Goal: Transaction & Acquisition: Purchase product/service

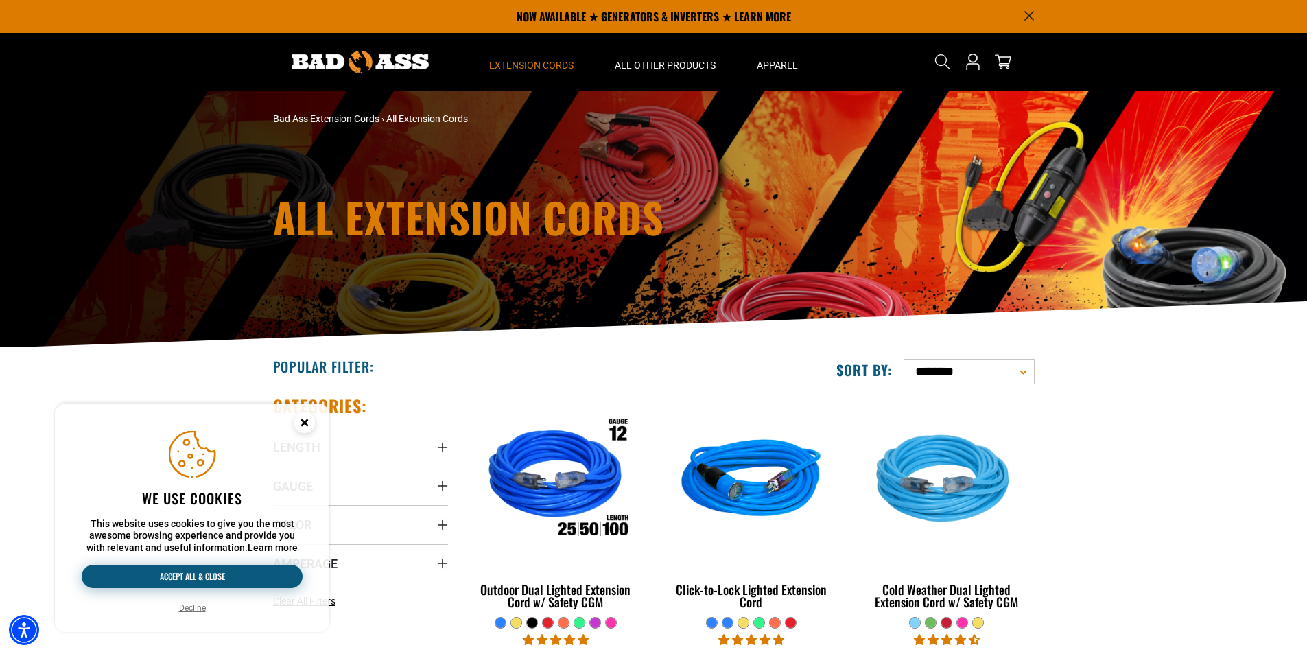
click at [222, 577] on button "Accept all & close" at bounding box center [192, 576] width 221 height 23
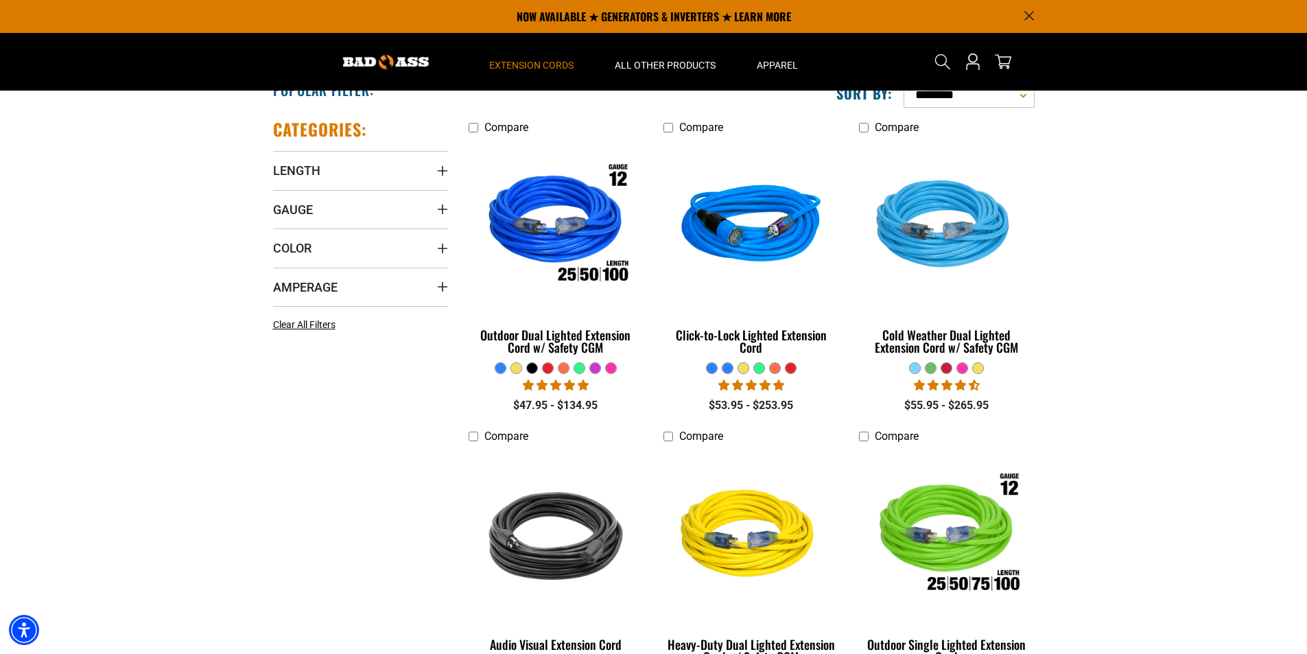
scroll to position [274, 0]
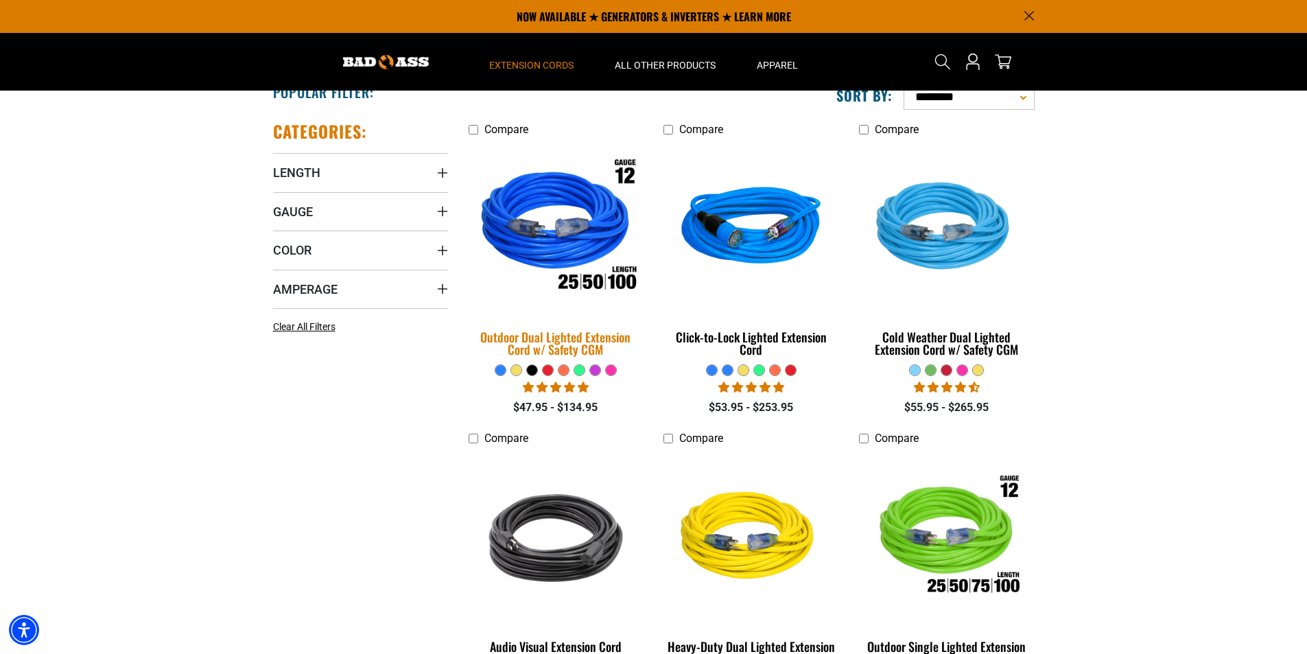
click at [574, 232] on img at bounding box center [556, 229] width 192 height 176
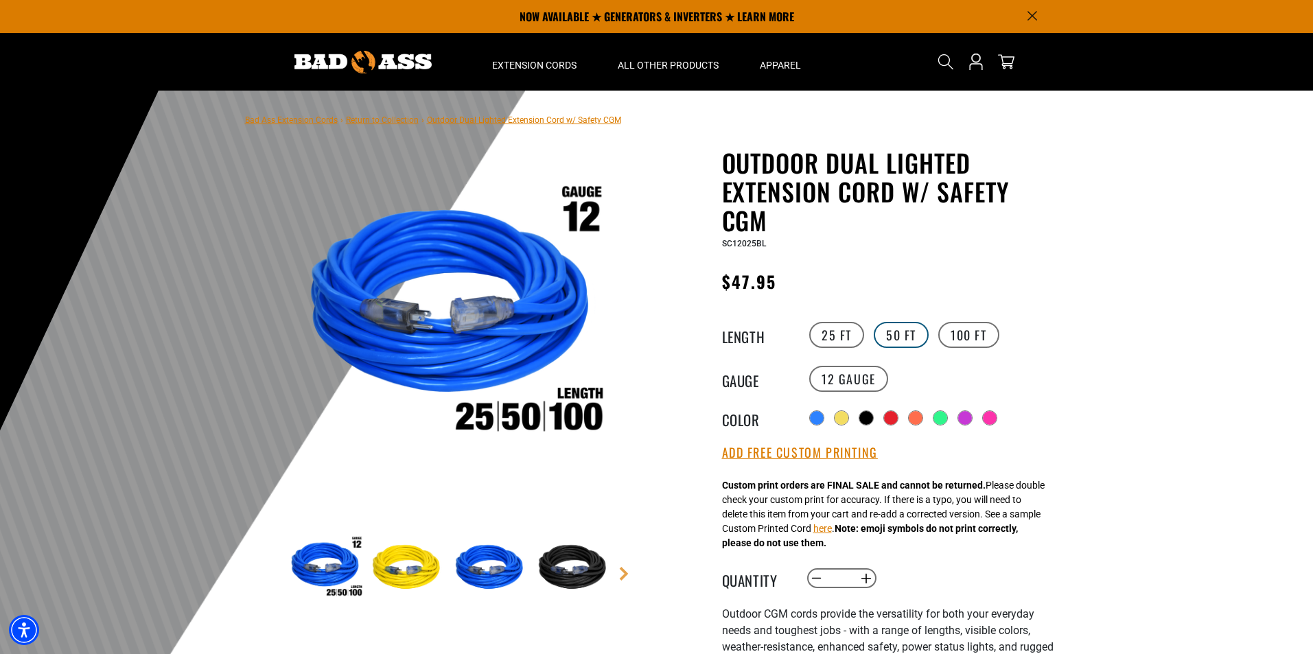
click at [904, 338] on label "50 FT" at bounding box center [900, 335] width 55 height 26
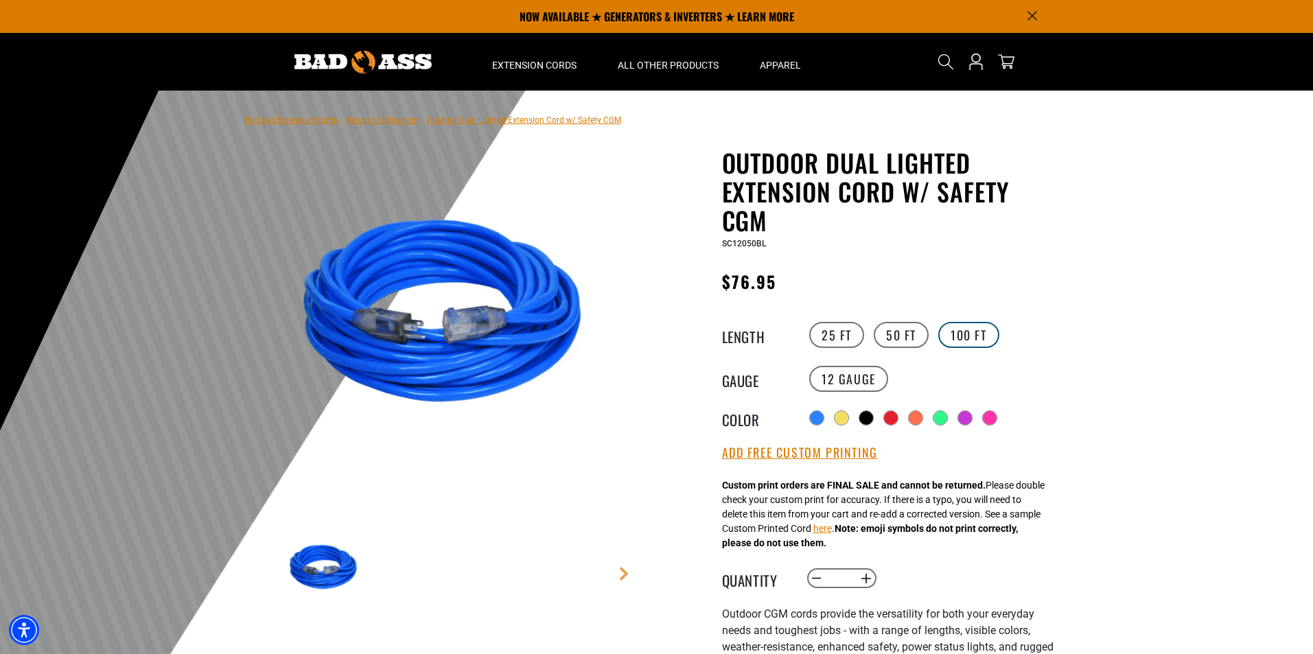
click at [971, 336] on label "100 FT" at bounding box center [968, 335] width 61 height 26
click at [897, 338] on label "50 FT" at bounding box center [900, 335] width 55 height 26
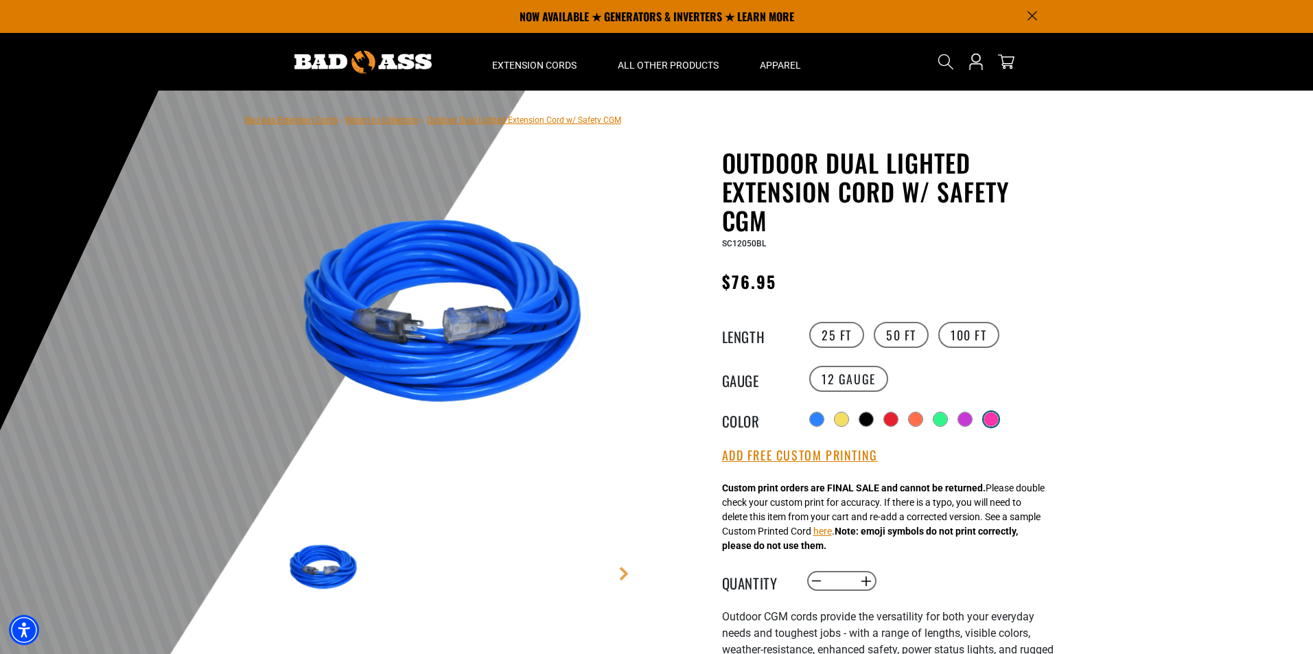
click at [994, 415] on div at bounding box center [991, 419] width 14 height 14
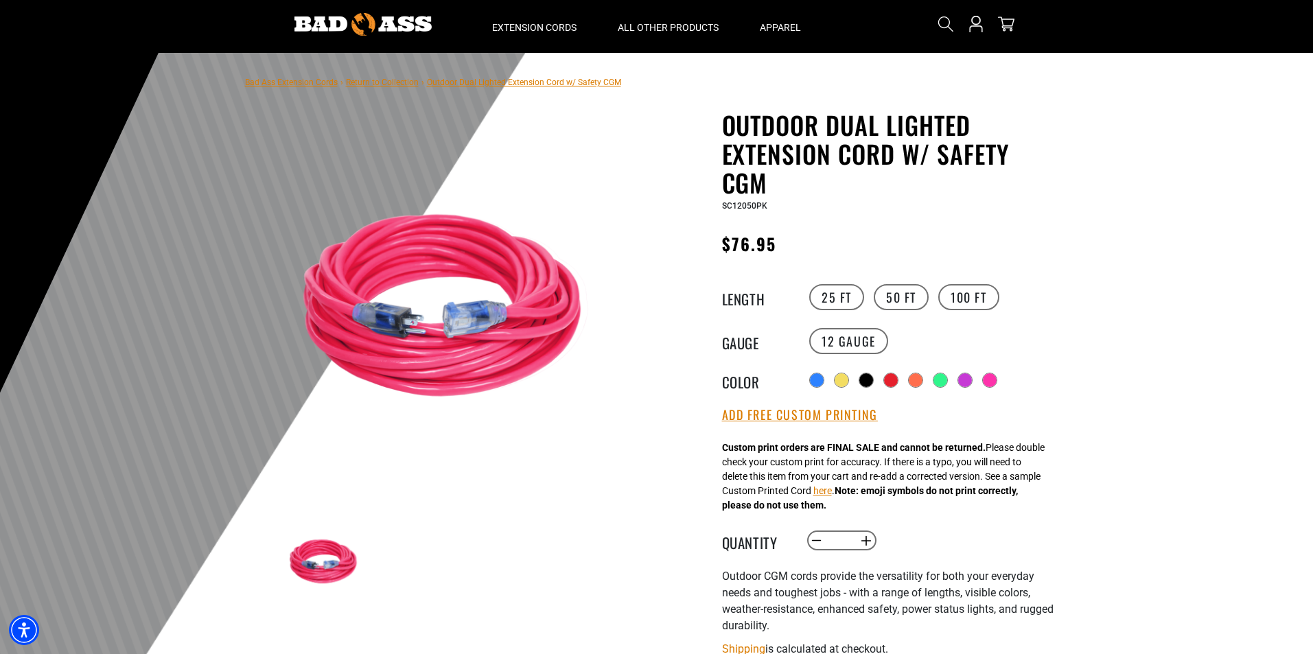
scroll to position [69, 0]
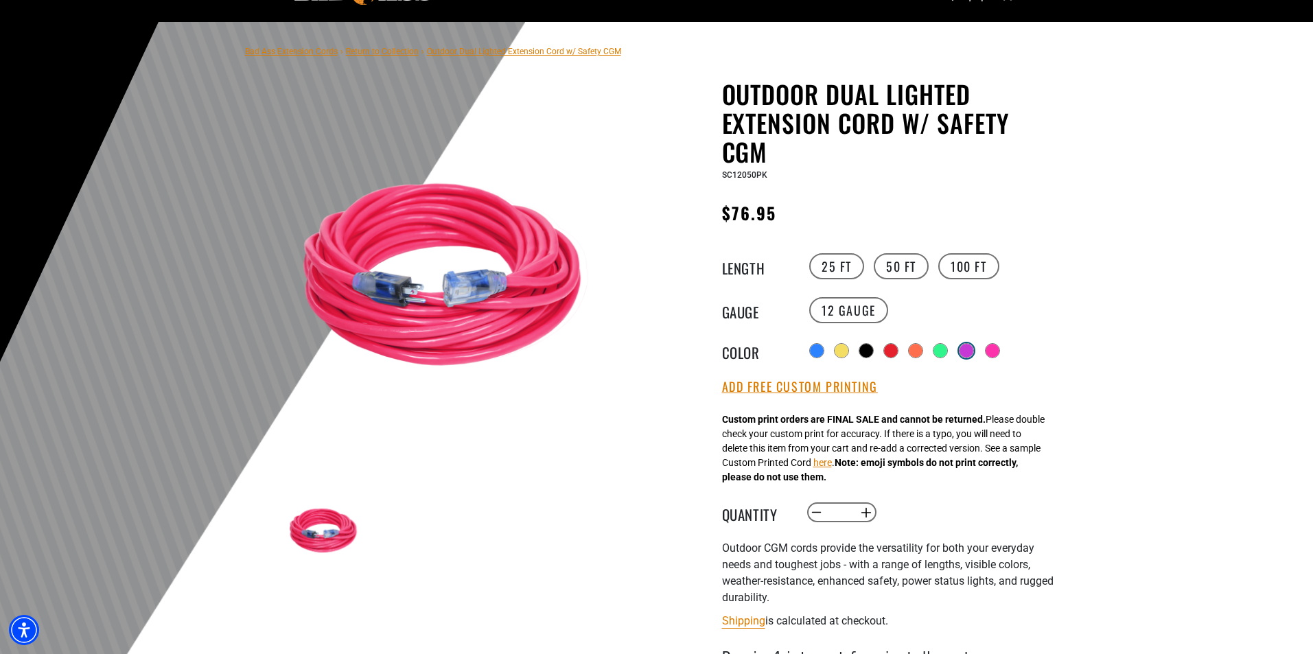
click at [965, 350] on div at bounding box center [966, 351] width 14 height 14
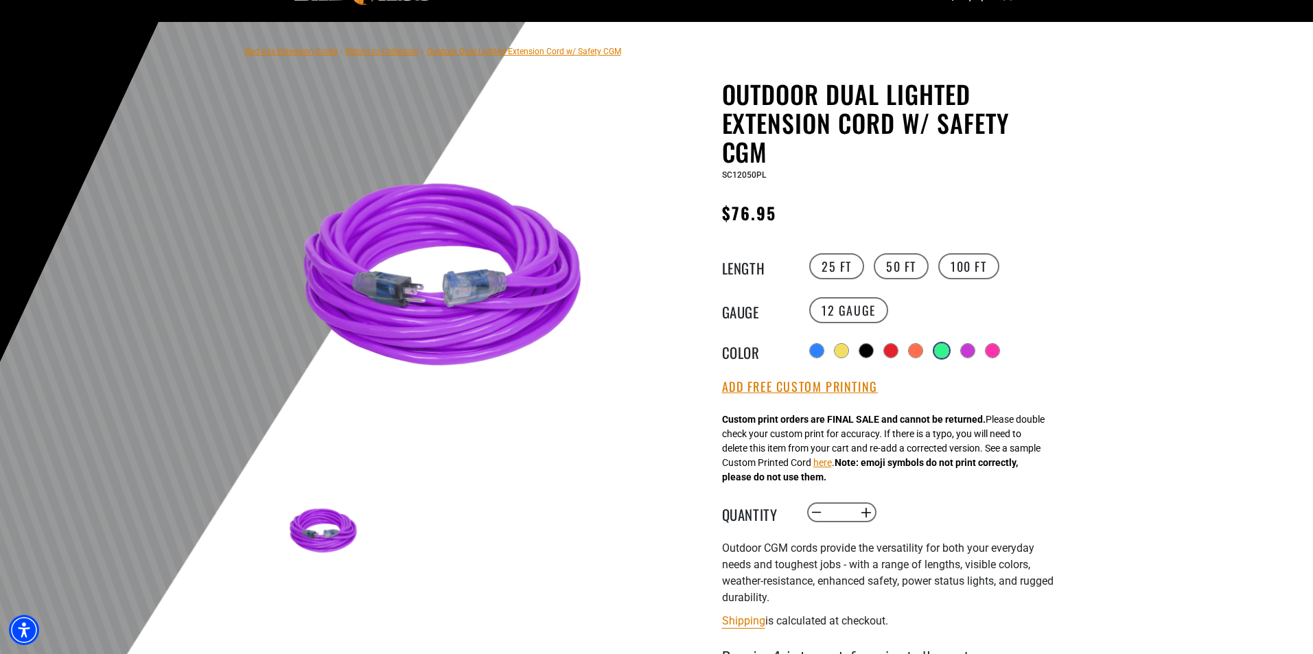
click at [941, 351] on div at bounding box center [942, 351] width 14 height 14
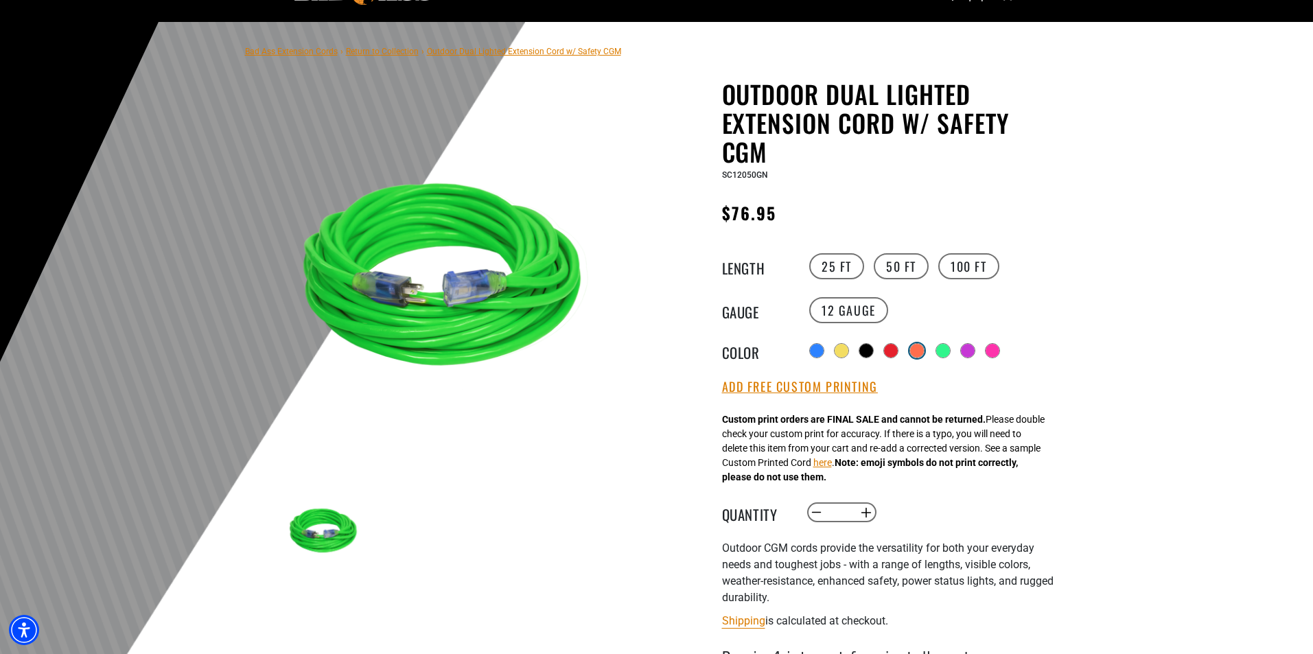
click at [916, 351] on div at bounding box center [917, 351] width 14 height 14
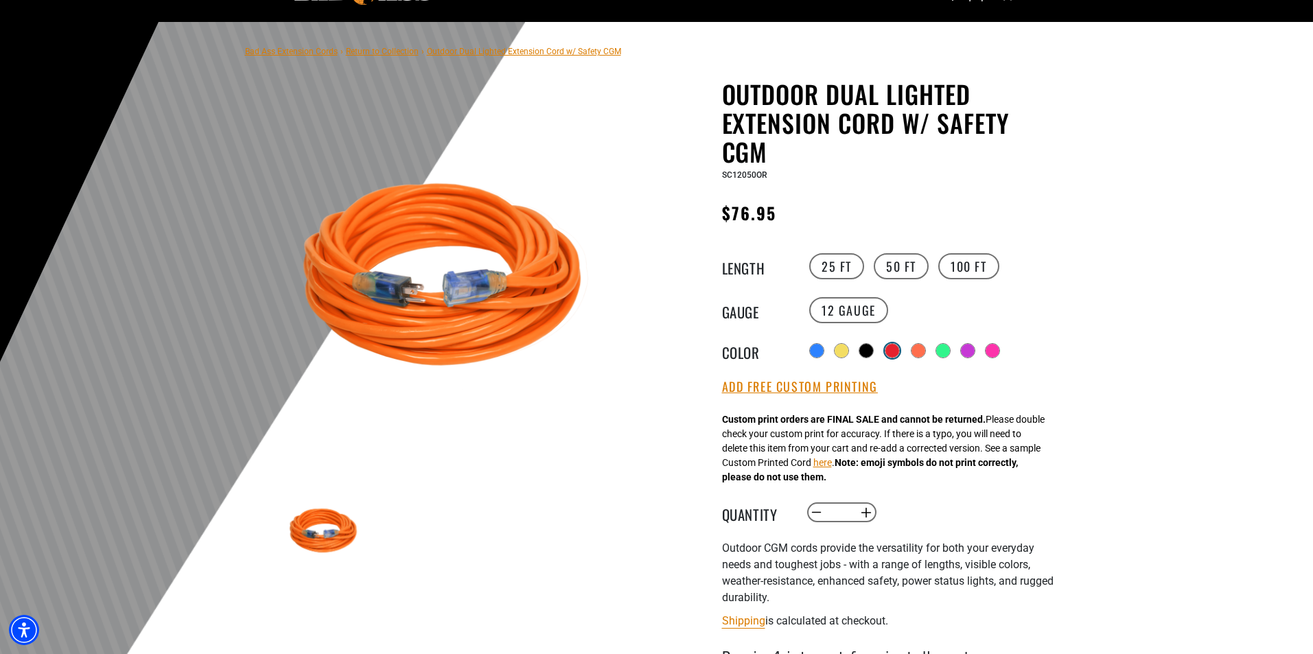
click at [891, 350] on div at bounding box center [892, 351] width 14 height 14
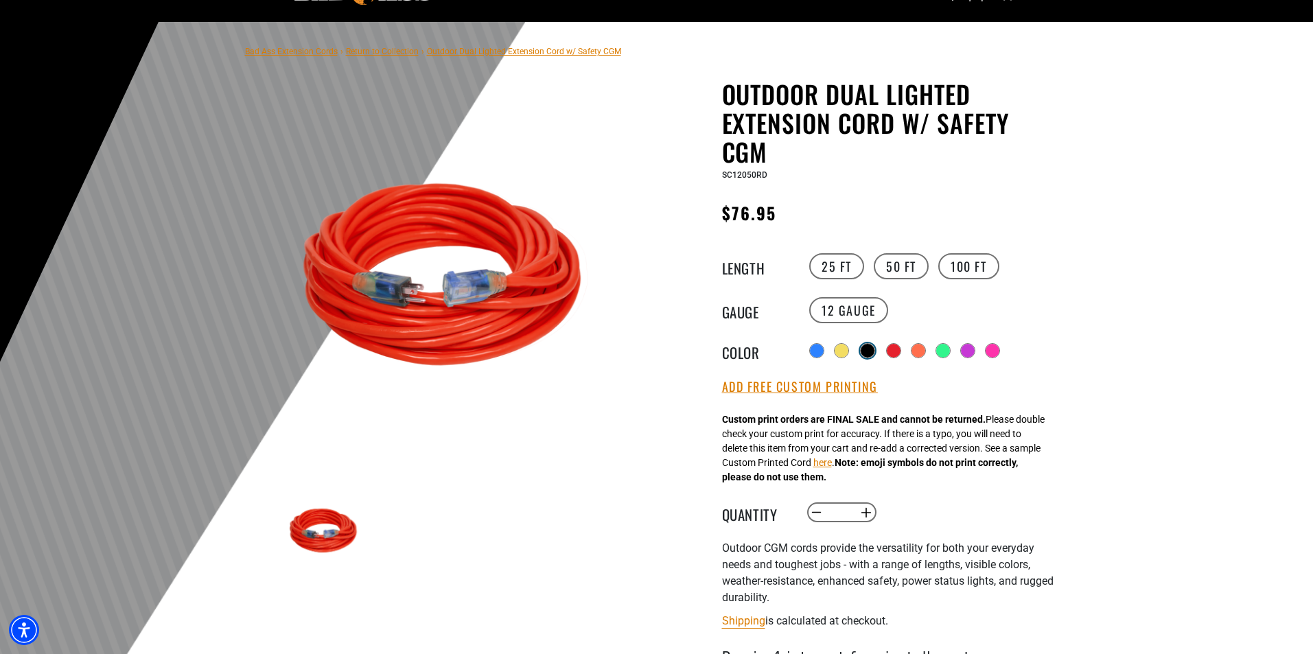
click at [869, 350] on div at bounding box center [867, 351] width 14 height 14
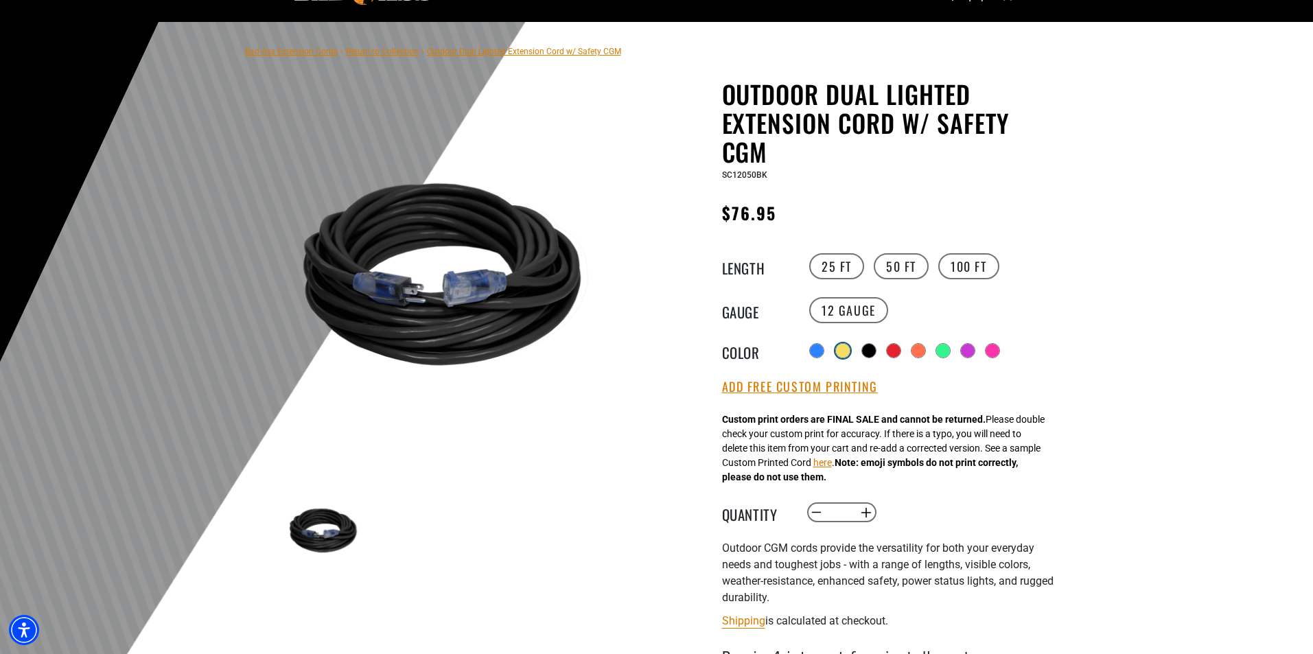
click at [843, 349] on div at bounding box center [843, 351] width 14 height 14
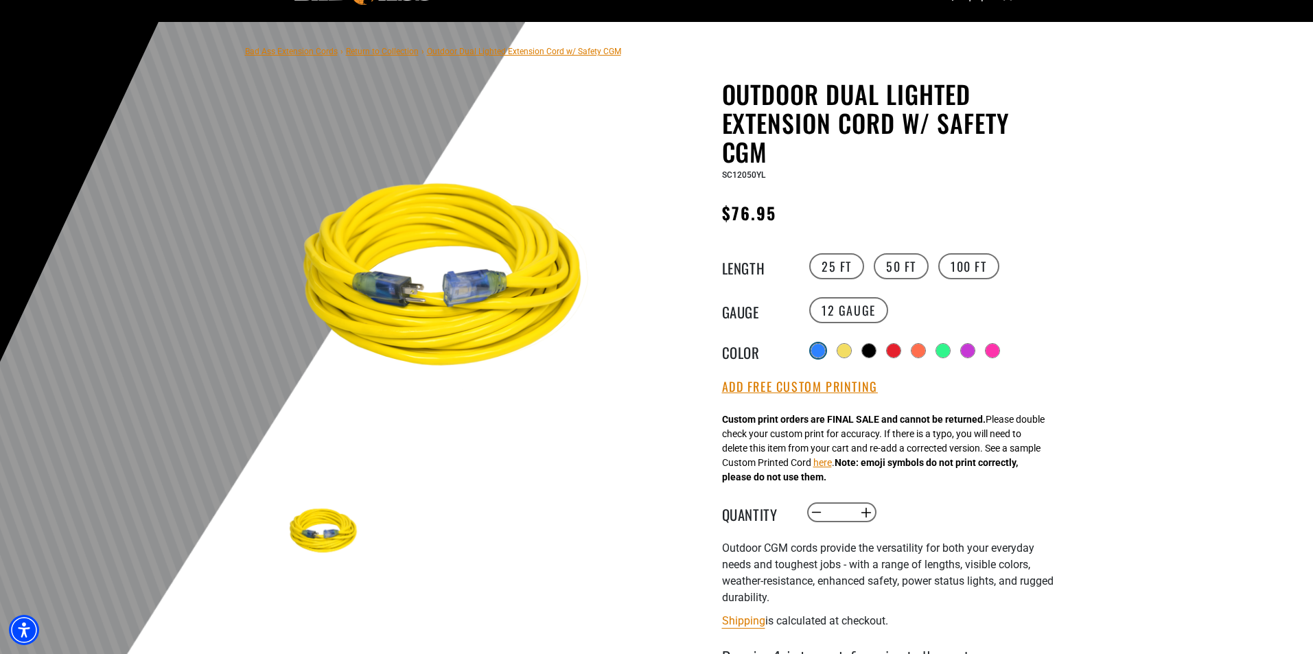
click at [815, 347] on div at bounding box center [818, 351] width 14 height 14
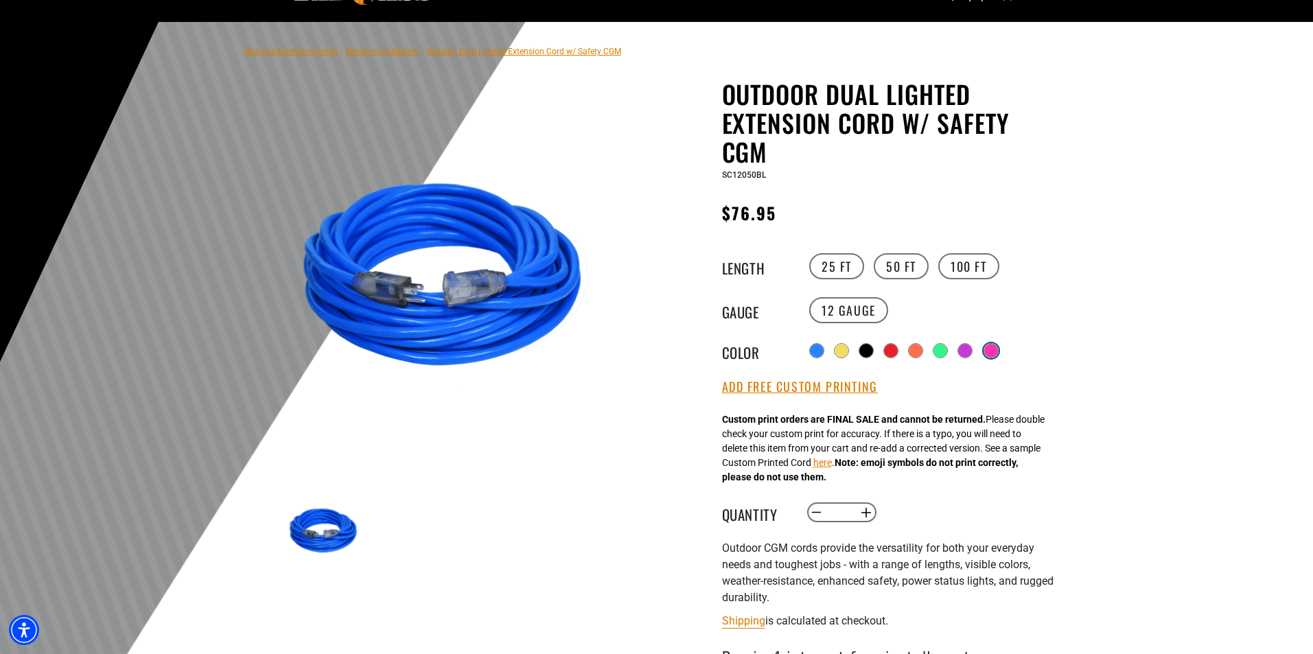
click at [994, 353] on div at bounding box center [991, 351] width 14 height 14
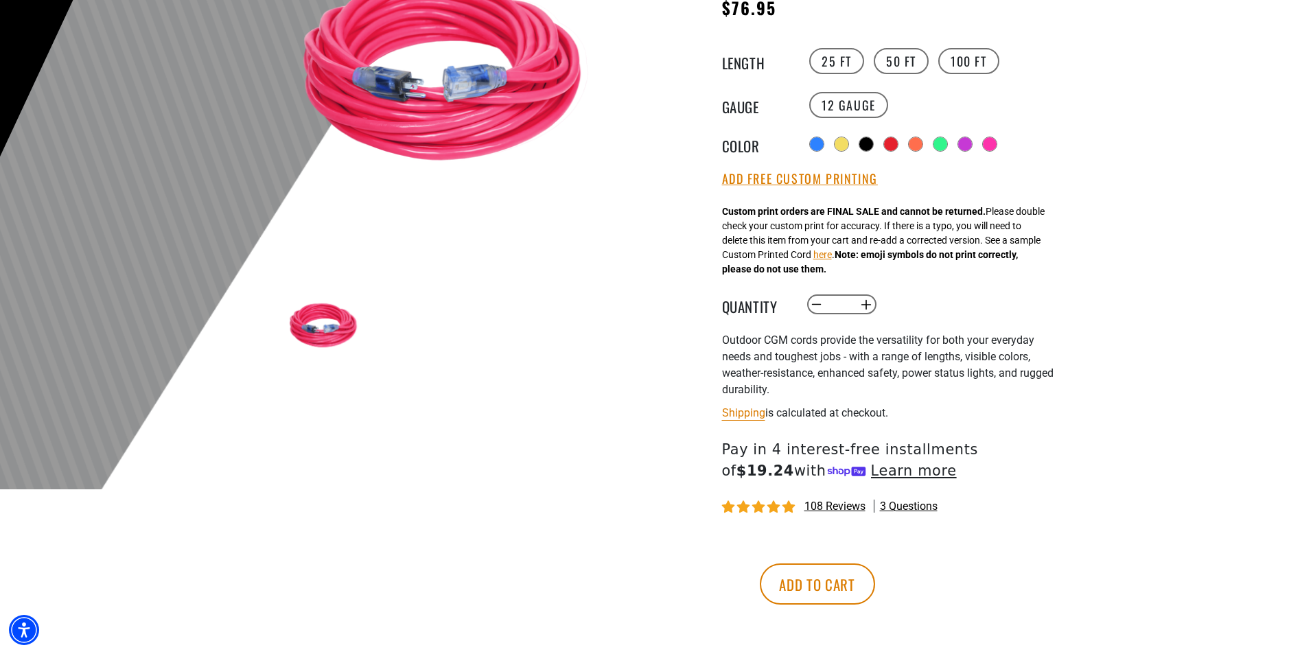
scroll to position [274, 0]
drag, startPoint x: 846, startPoint y: 301, endPoint x: 803, endPoint y: 310, distance: 43.5
click at [803, 310] on div "Quantity Decrease quantity for Outdoor Dual Lighted Extension Cord w/ Safety CG…" at bounding box center [890, 303] width 336 height 23
type input "*"
click at [848, 176] on button "Add Free Custom Printing" at bounding box center [800, 178] width 156 height 15
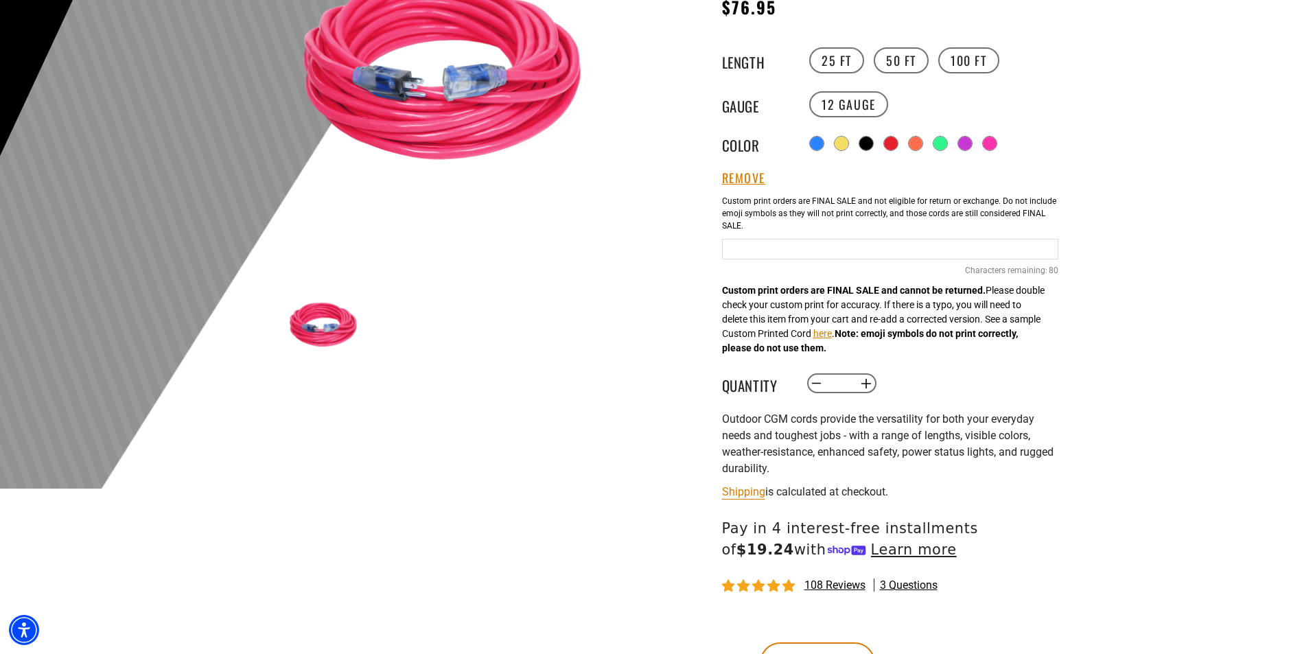
click at [747, 246] on input "text" at bounding box center [890, 249] width 336 height 21
type input "*"
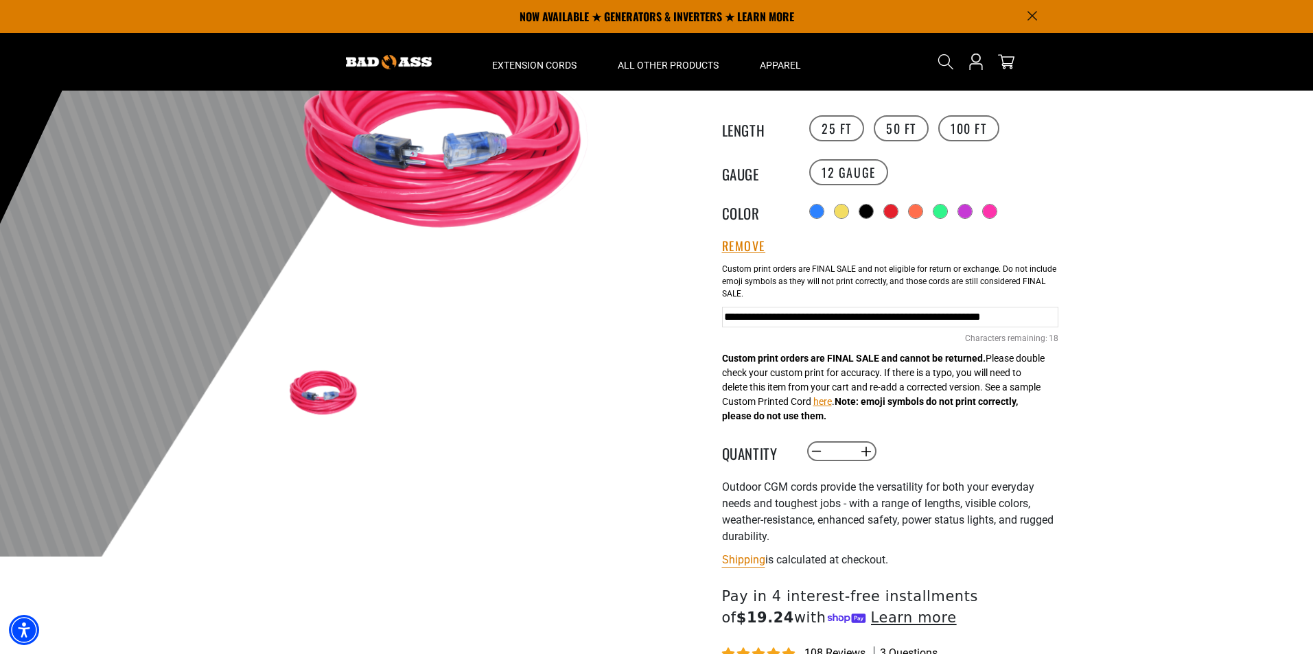
scroll to position [206, 0]
type input "**********"
drag, startPoint x: 849, startPoint y: 448, endPoint x: 811, endPoint y: 459, distance: 40.0
click at [811, 459] on quantity-input "Decrease quantity for Outdoor Dual Lighted Extension Cord w/ Safety CGM * Incre…" at bounding box center [842, 452] width 72 height 23
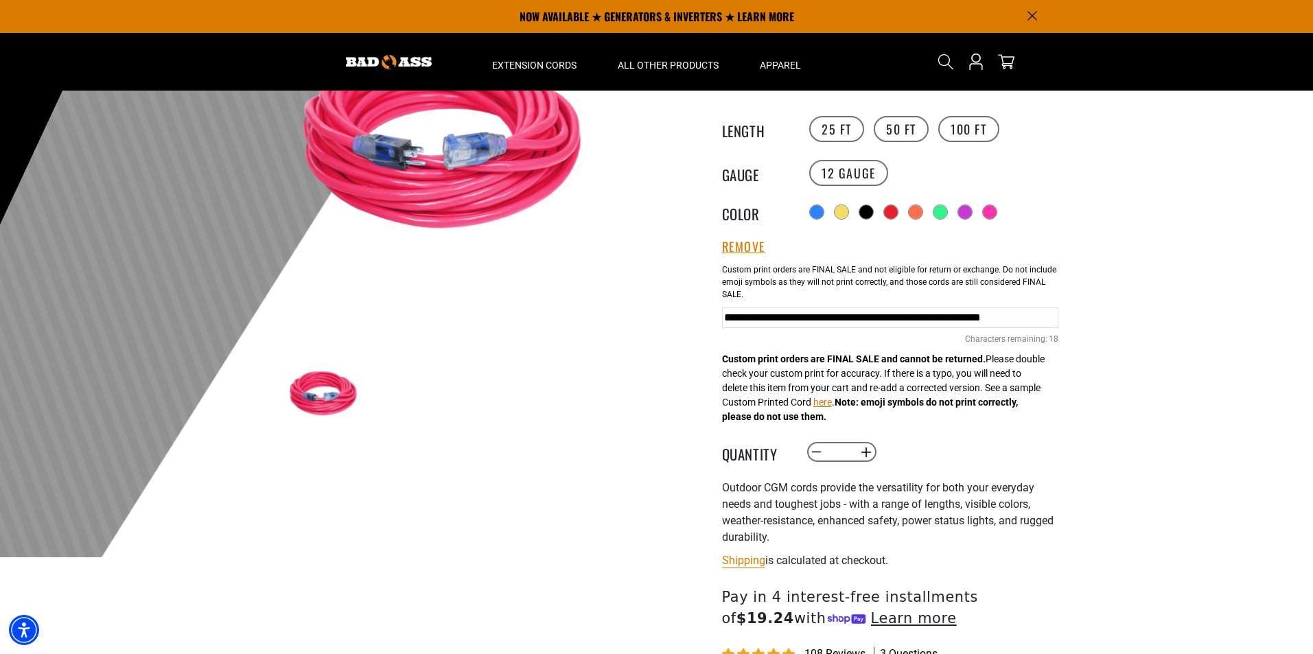
type input "**"
click at [925, 456] on div "Decrease quantity for Outdoor Dual Lighted Extension Cord w/ Safety CGM ** Incr…" at bounding box center [946, 452] width 280 height 23
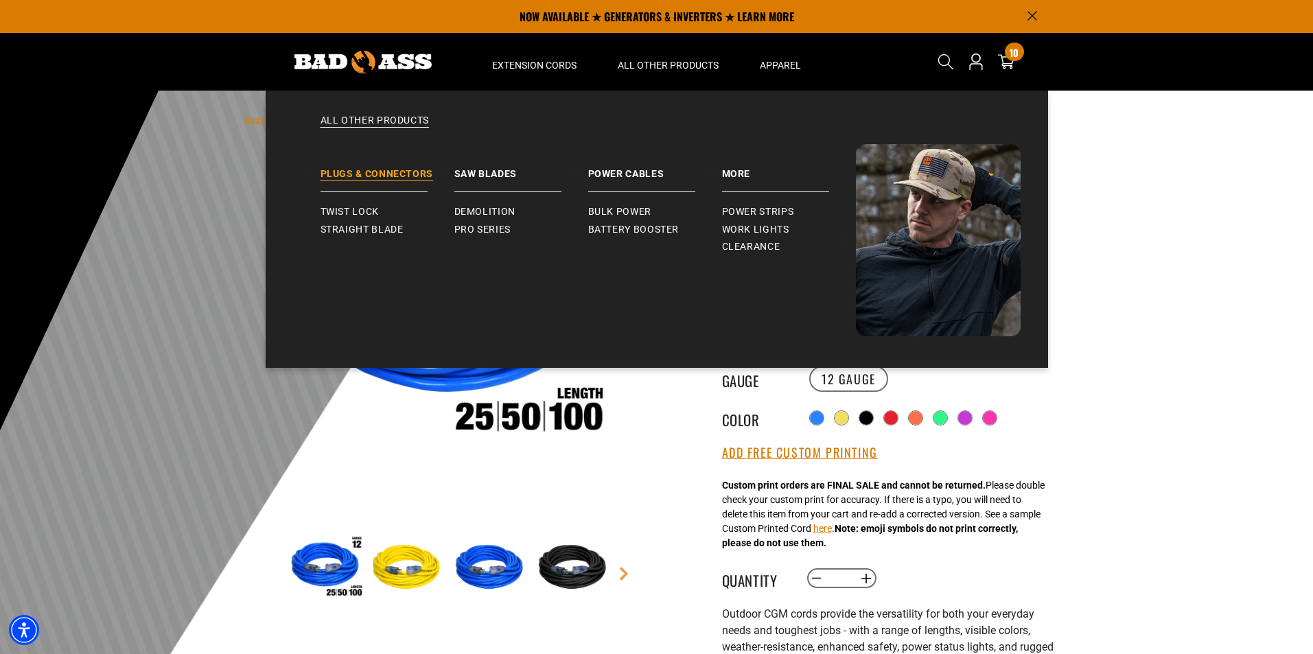
click at [394, 169] on link "Plugs & Connectors" at bounding box center [387, 168] width 134 height 48
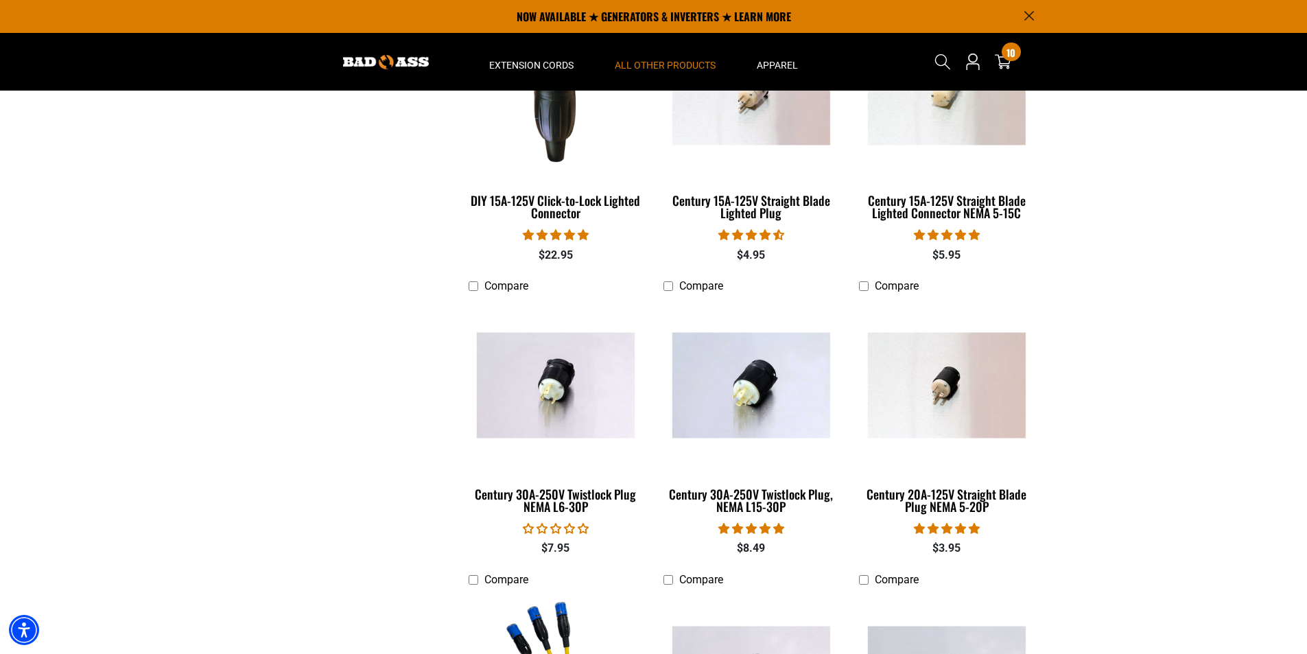
scroll to position [206, 0]
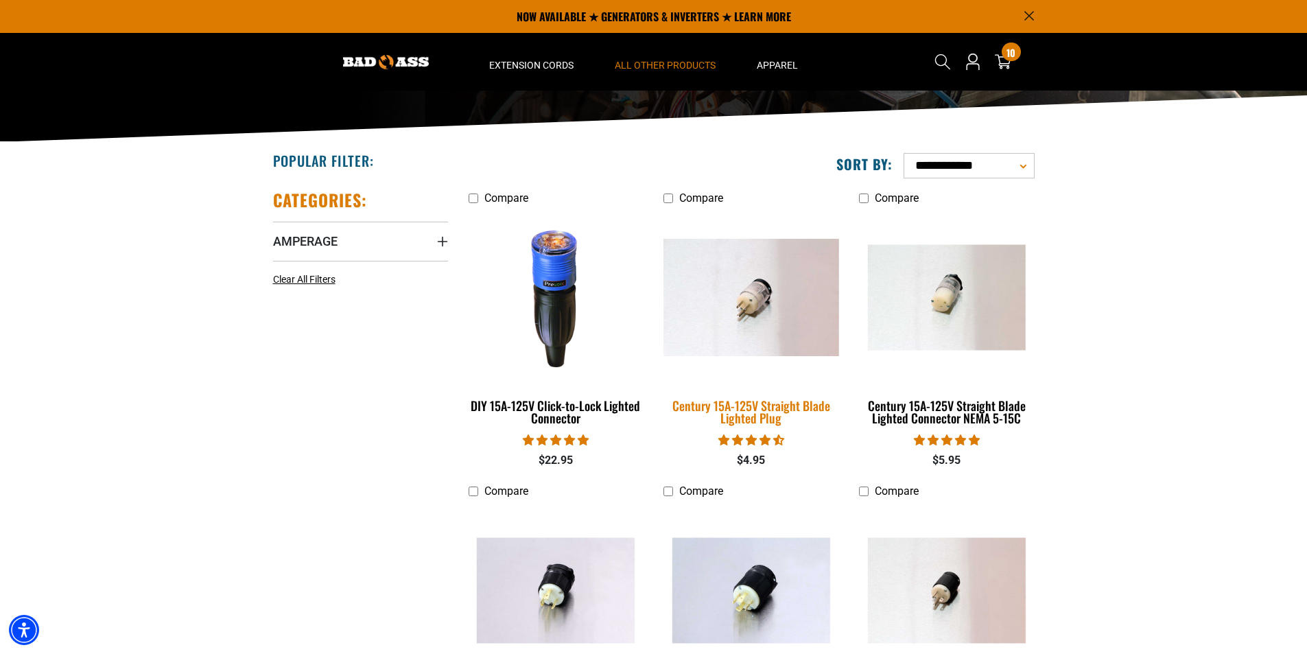
click at [793, 303] on img at bounding box center [751, 297] width 192 height 117
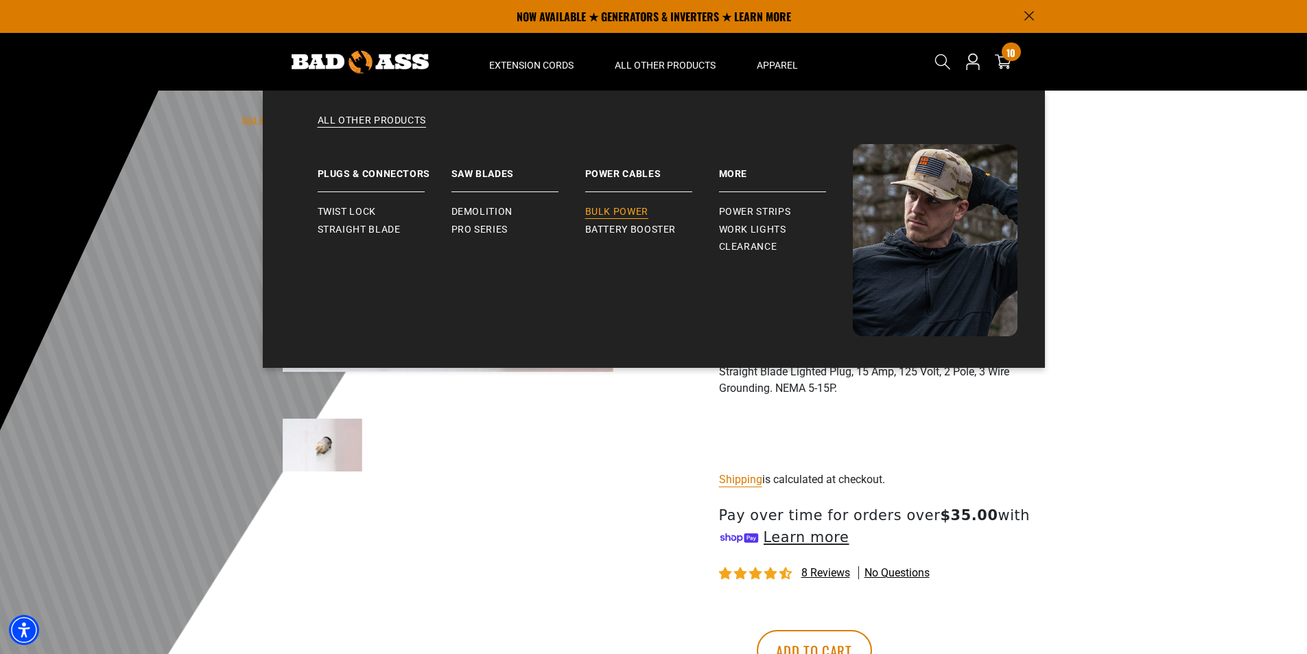
click at [624, 209] on span "Bulk Power" at bounding box center [616, 212] width 63 height 12
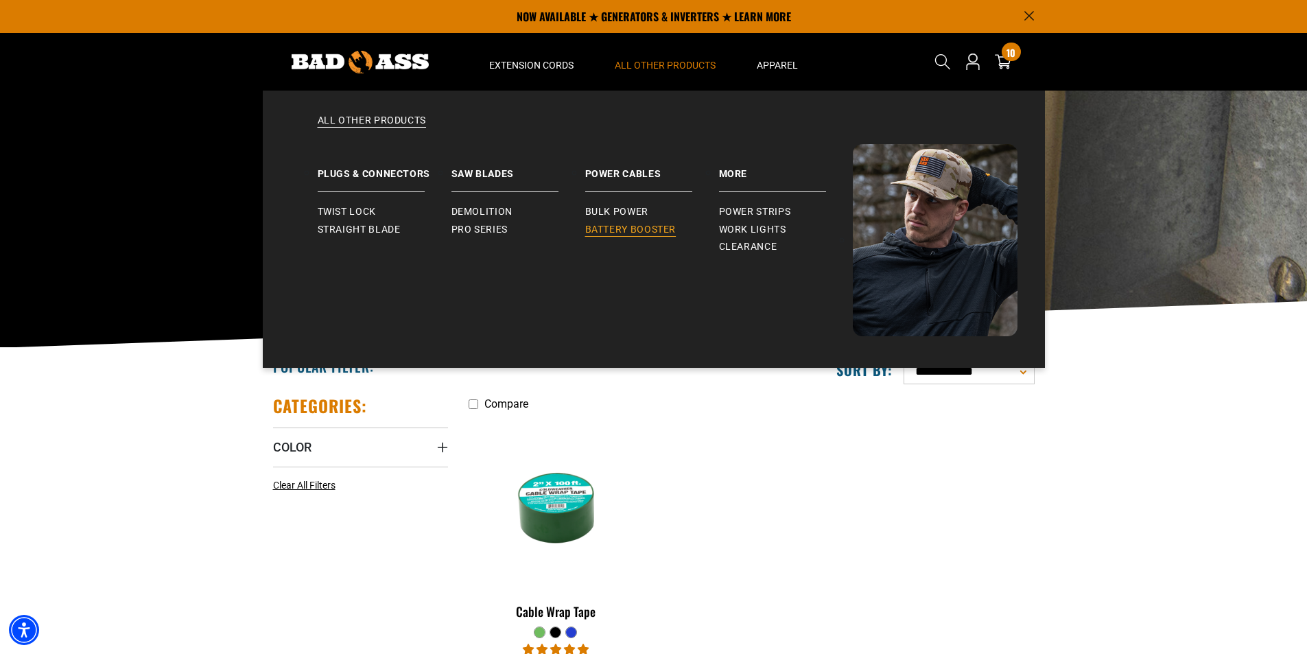
click at [645, 226] on span "Battery Booster" at bounding box center [630, 230] width 91 height 12
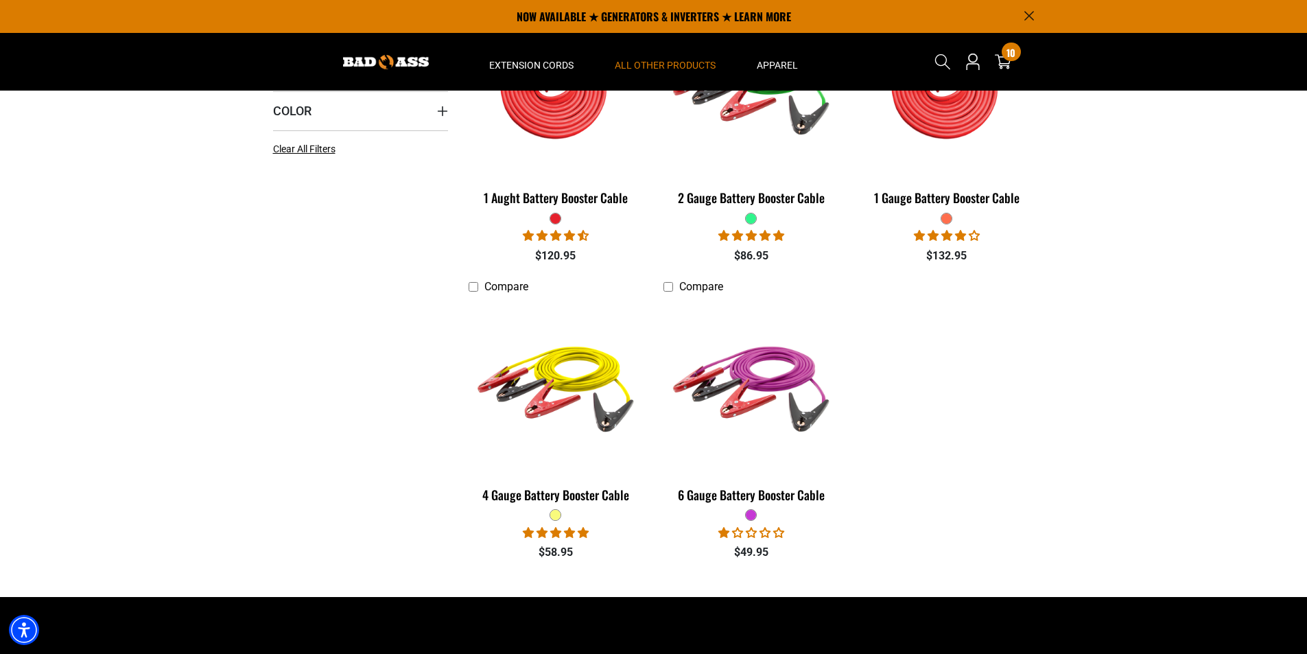
scroll to position [206, 0]
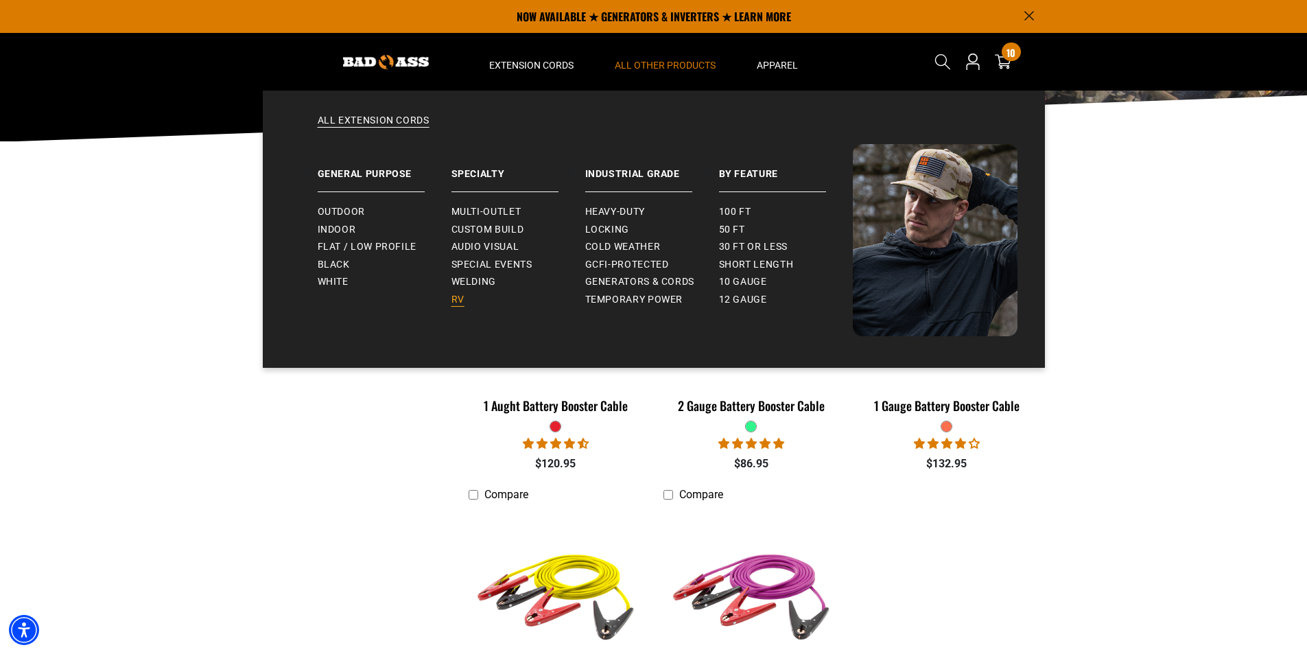
click at [458, 299] on span "RV" at bounding box center [457, 300] width 13 height 12
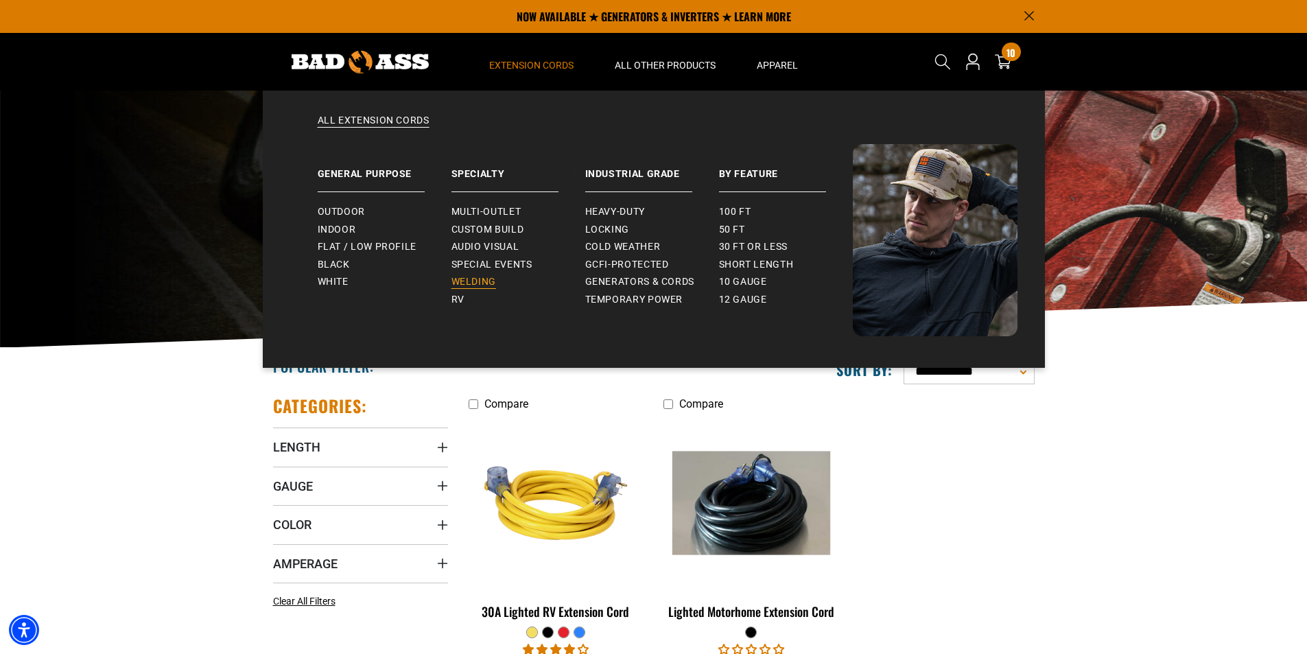
click at [486, 282] on span "Welding" at bounding box center [473, 282] width 45 height 12
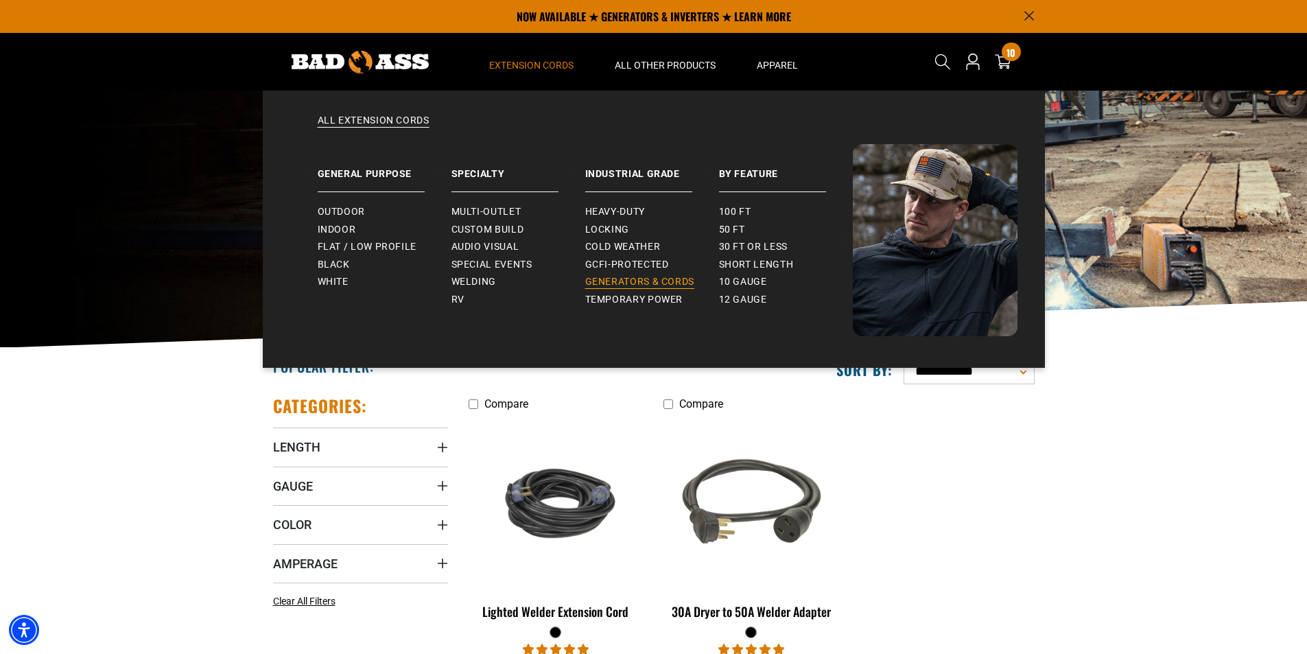
click at [626, 278] on span "Generators & Cords" at bounding box center [640, 282] width 110 height 12
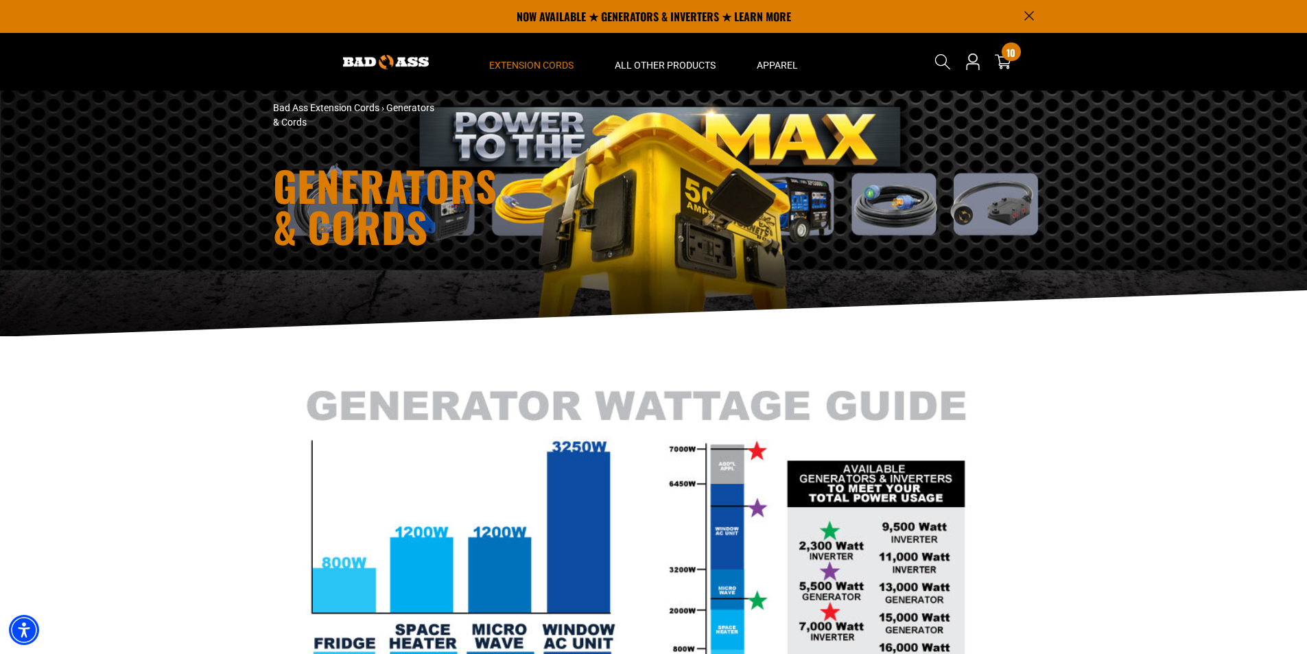
scroll to position [10, 0]
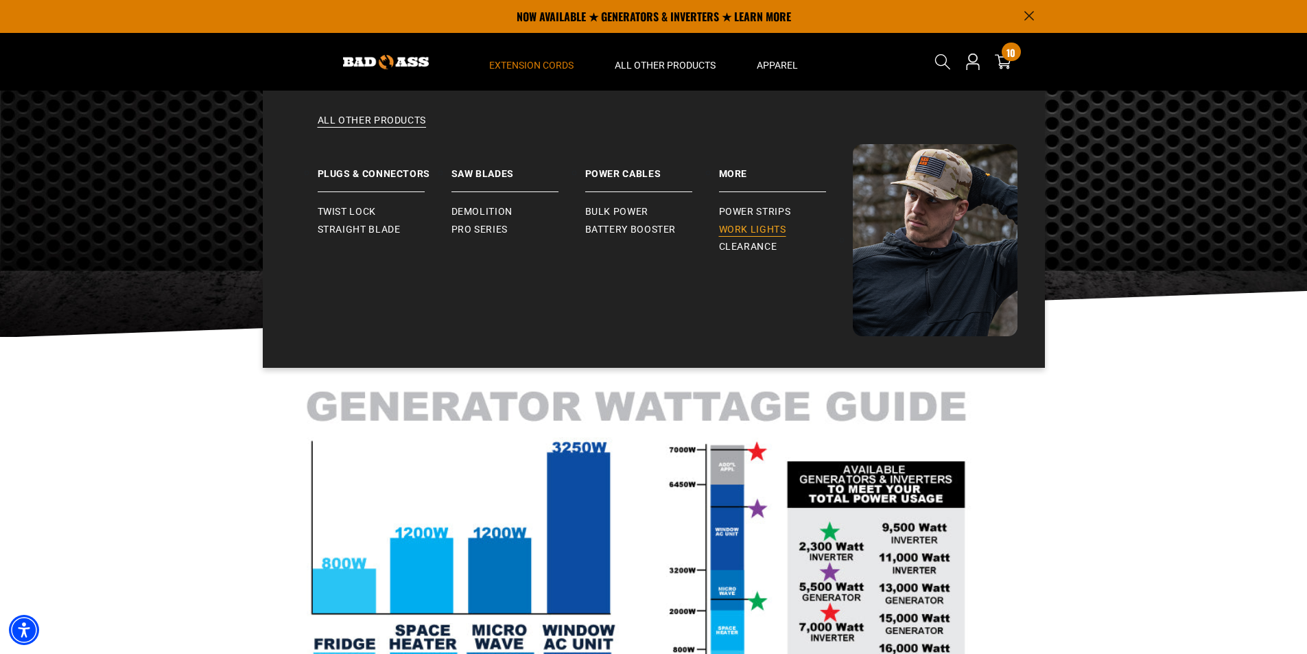
click at [755, 226] on span "Work Lights" at bounding box center [752, 230] width 67 height 12
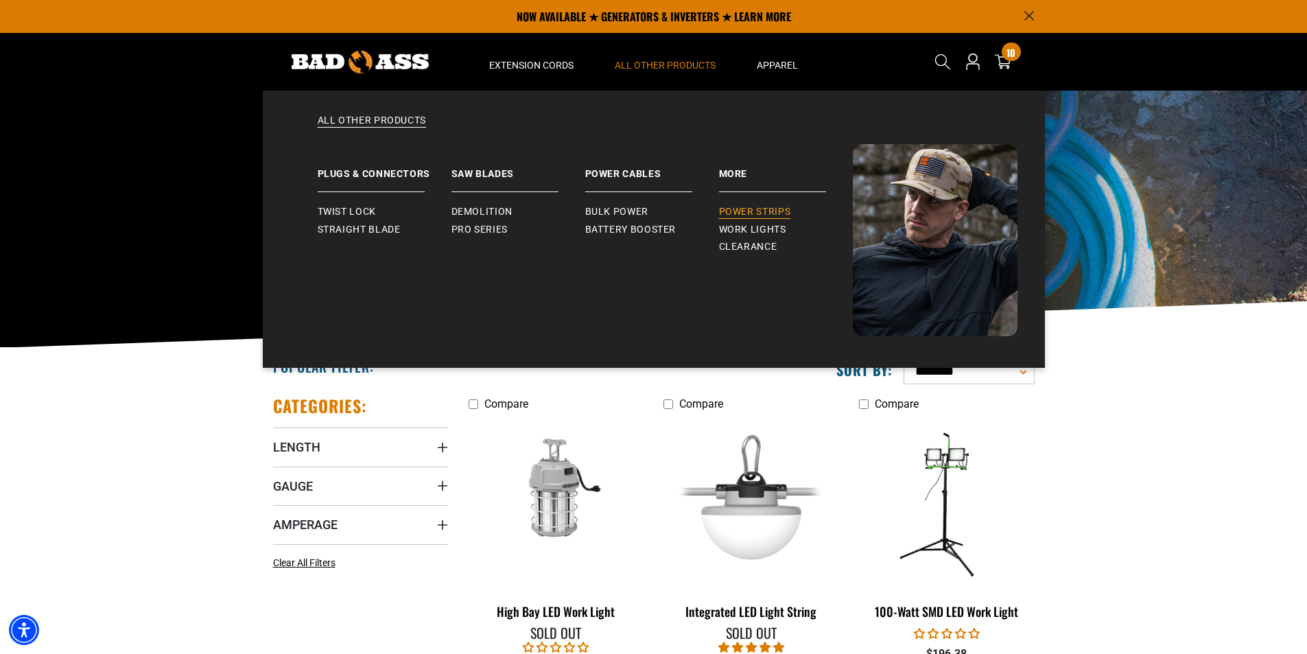
click at [755, 211] on span "Power Strips" at bounding box center [755, 212] width 72 height 12
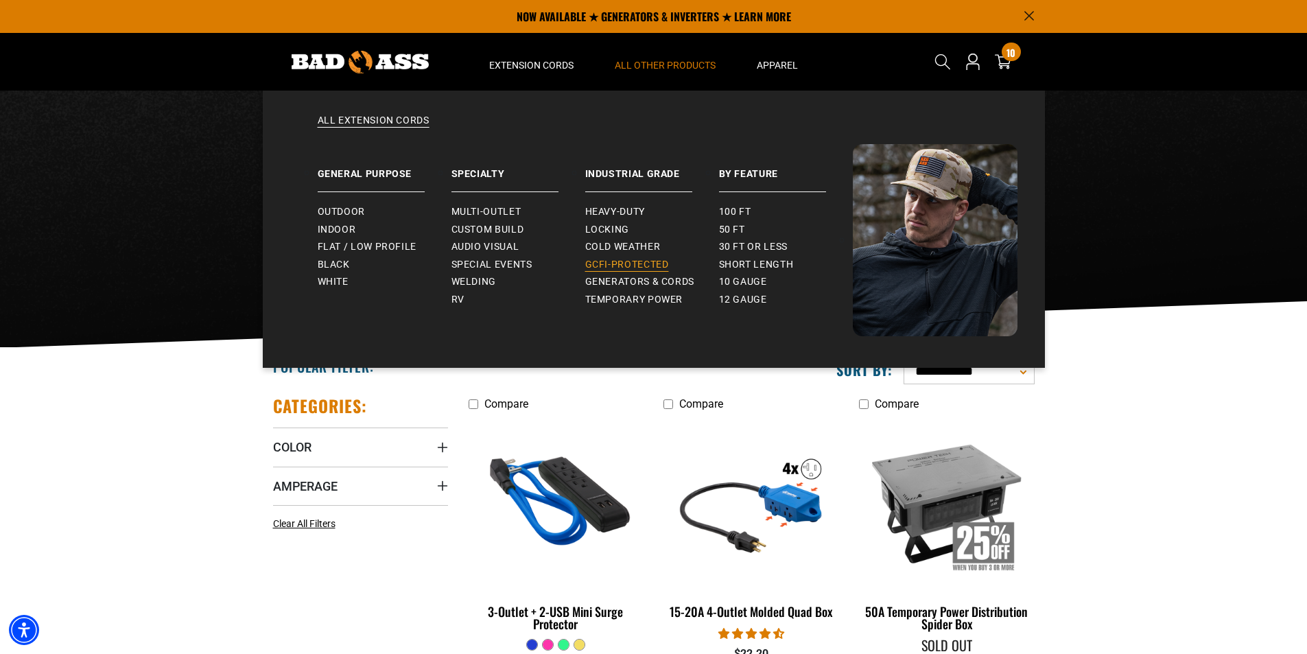
click at [633, 263] on span "GCFI-Protected" at bounding box center [627, 265] width 84 height 12
